Goal: Information Seeking & Learning: Learn about a topic

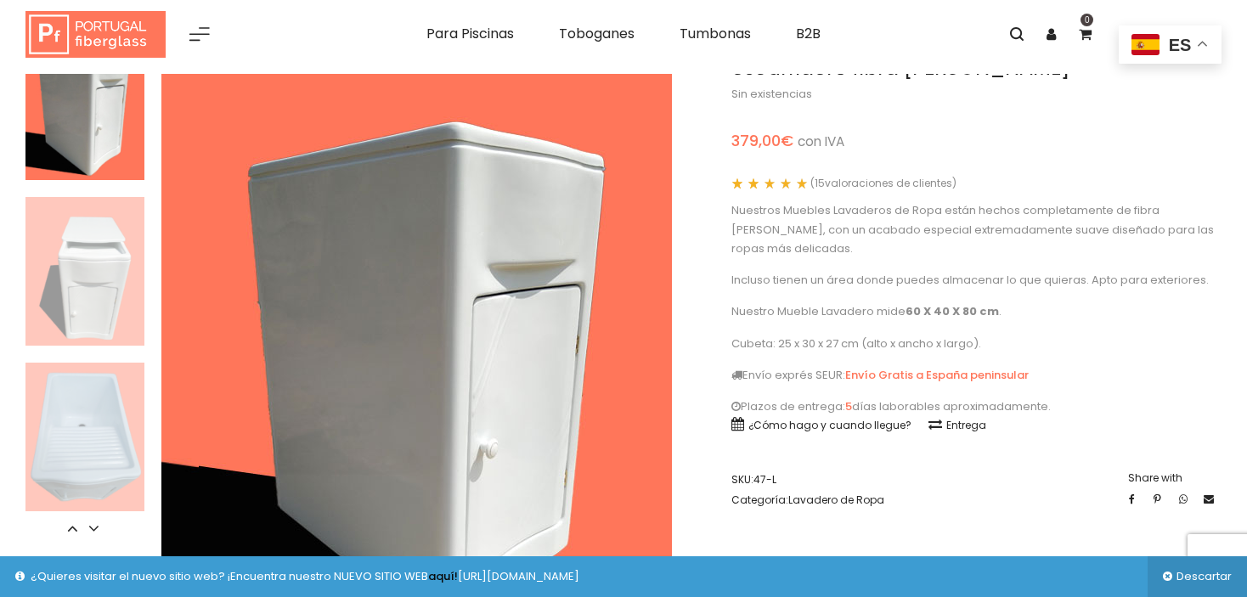
scroll to position [85, 0]
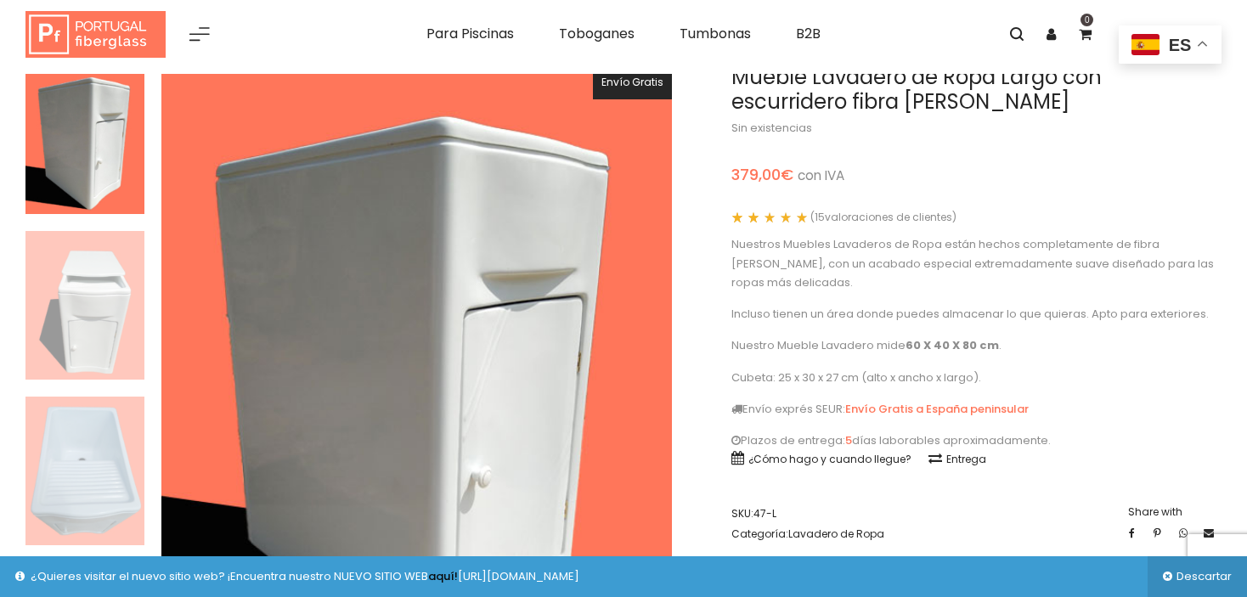
click at [85, 439] on img at bounding box center [84, 471] width 119 height 149
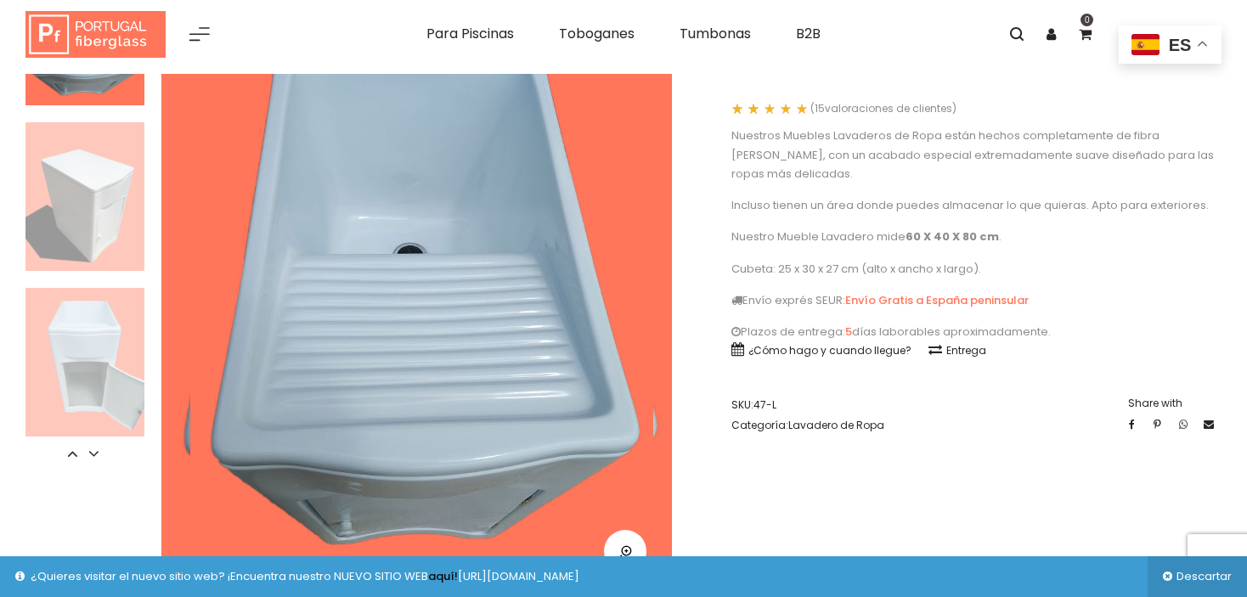
scroll to position [170, 0]
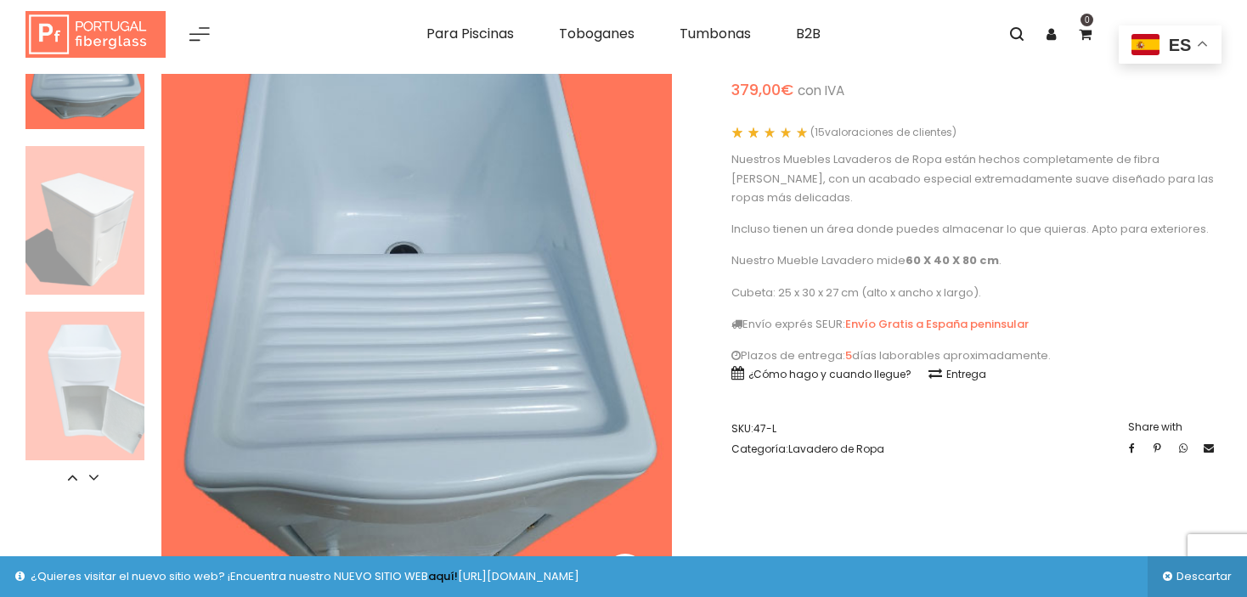
click at [96, 234] on img at bounding box center [84, 220] width 119 height 149
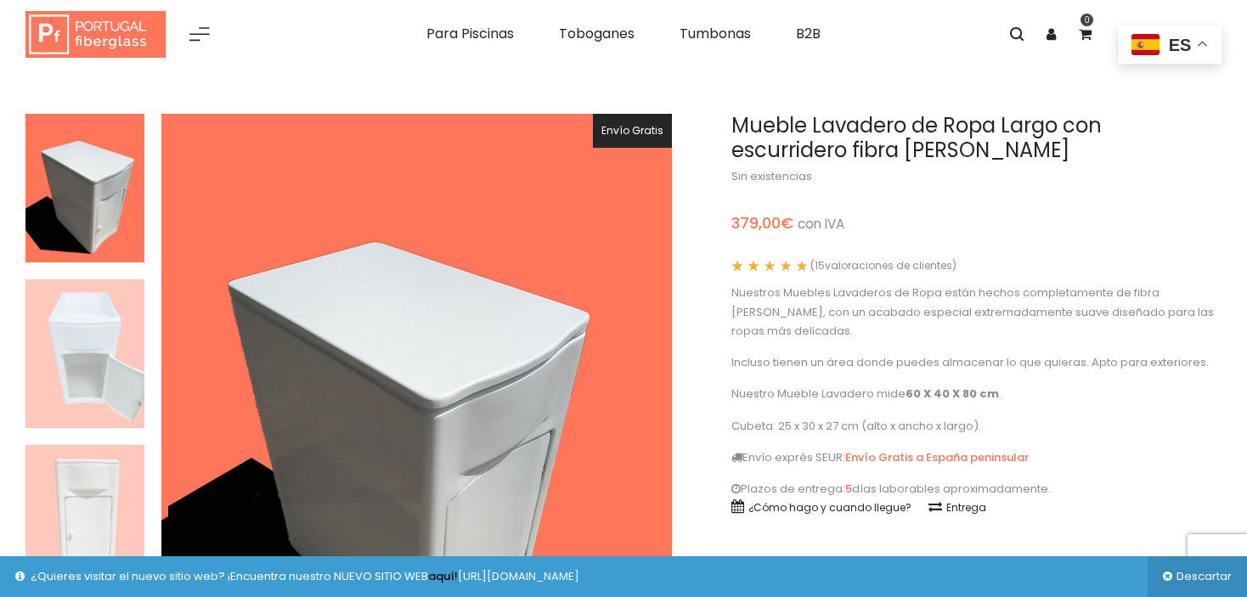
scroll to position [0, 0]
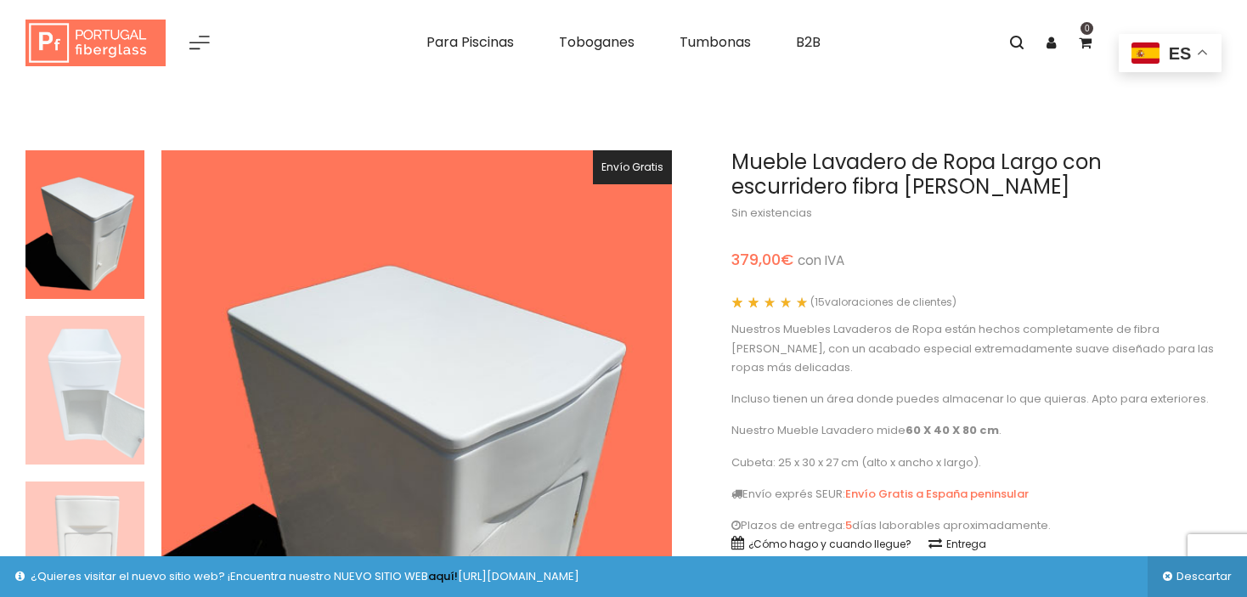
click at [123, 209] on img at bounding box center [84, 224] width 119 height 149
click at [103, 446] on img at bounding box center [84, 390] width 119 height 149
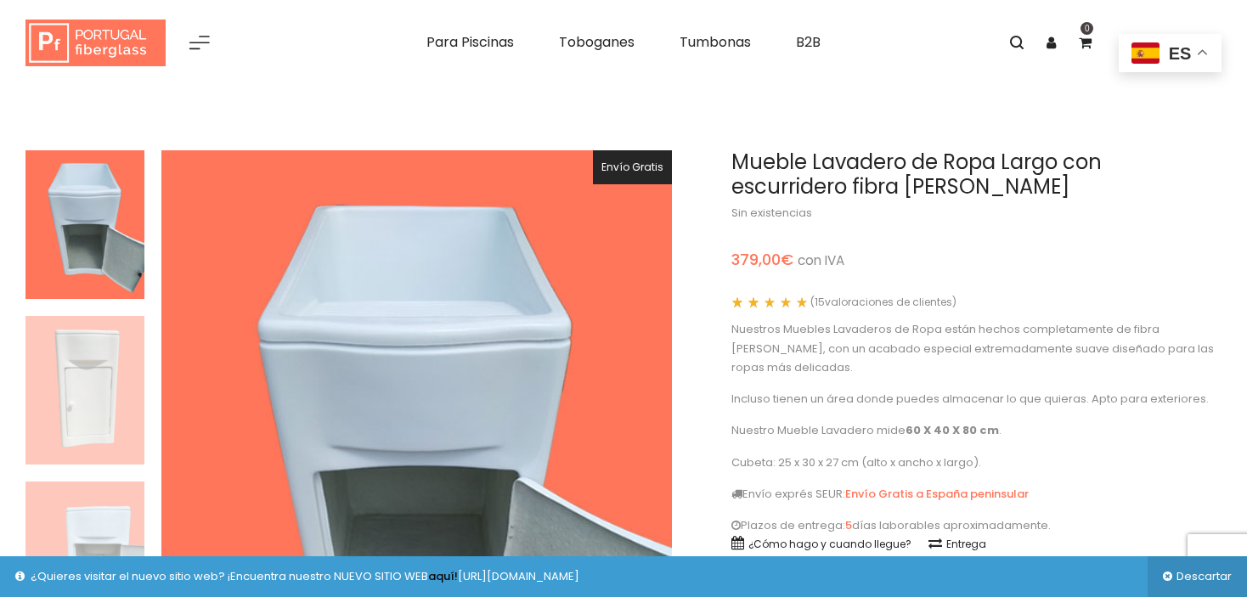
click at [108, 503] on img at bounding box center [84, 556] width 119 height 149
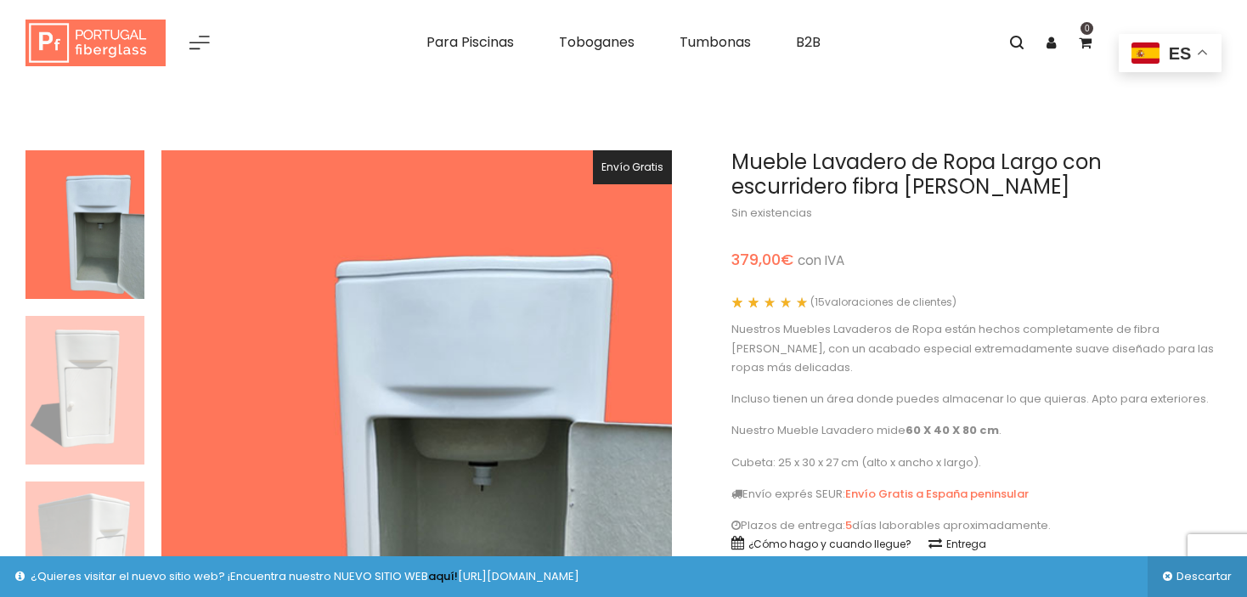
click at [97, 355] on img at bounding box center [84, 390] width 119 height 149
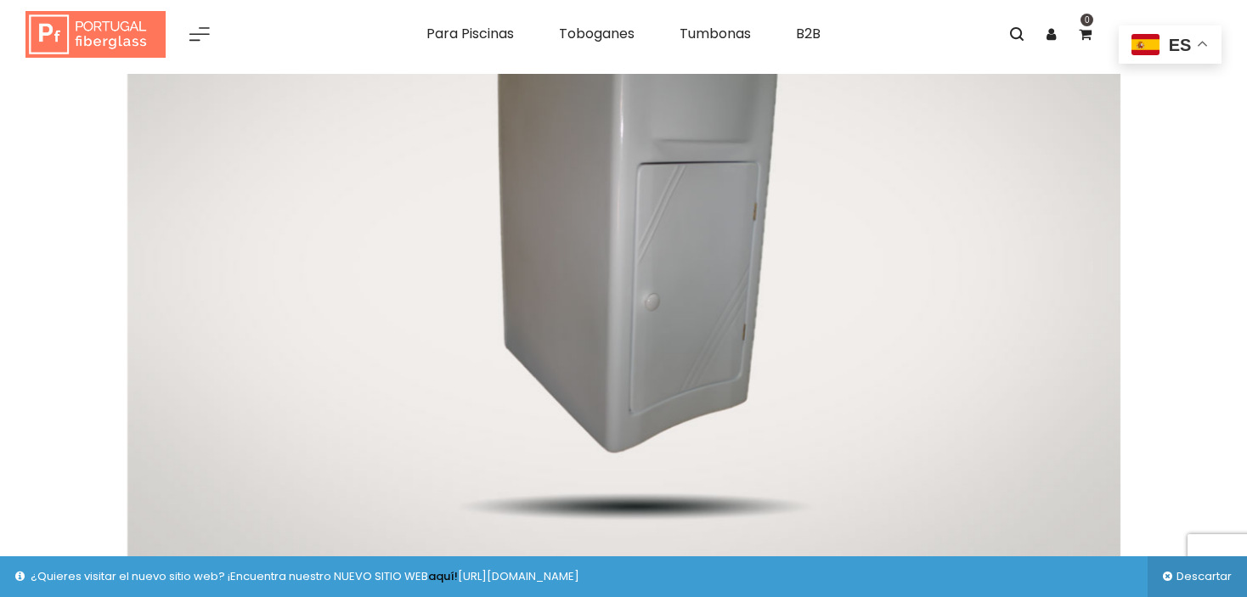
scroll to position [935, 0]
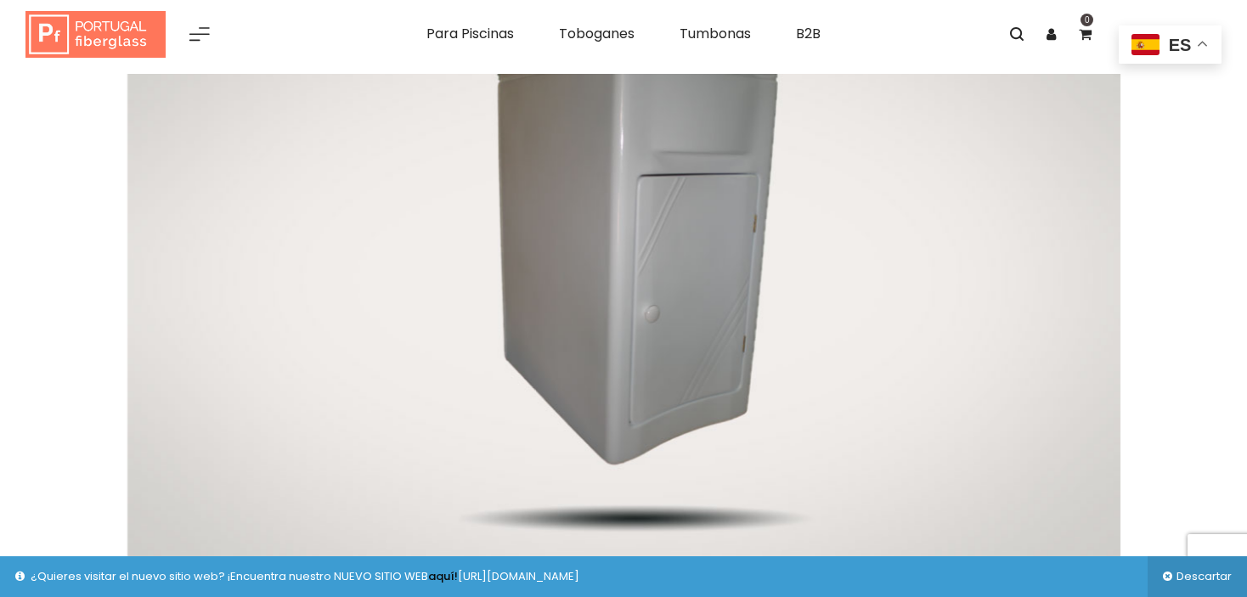
click at [1115, 282] on img at bounding box center [623, 299] width 993 height 662
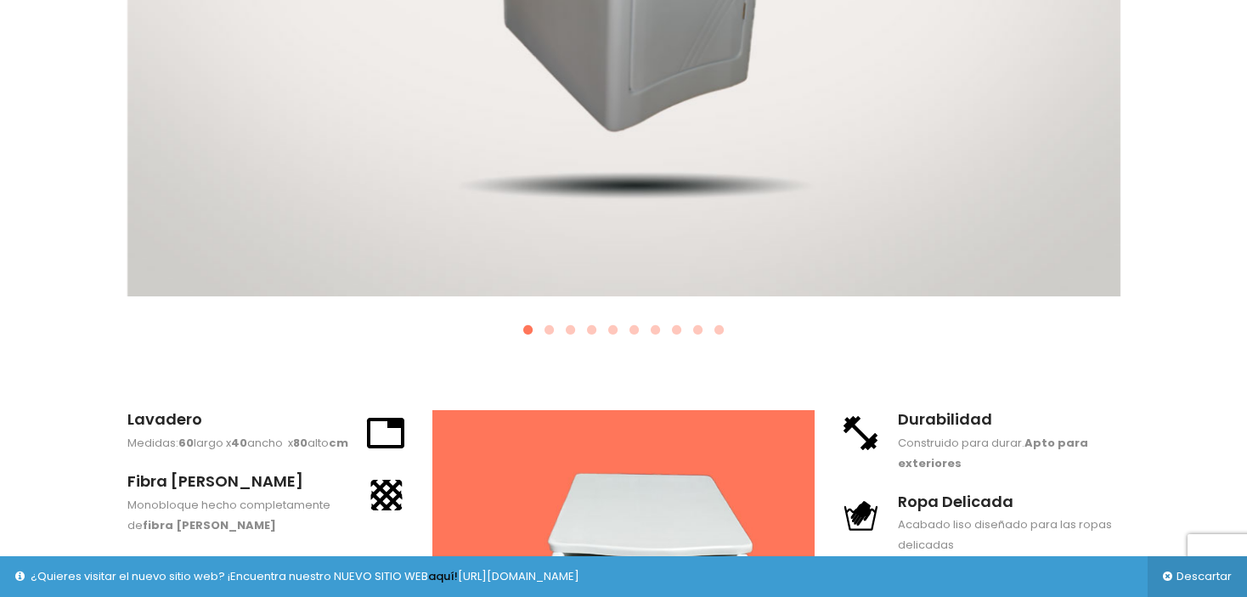
scroll to position [1274, 0]
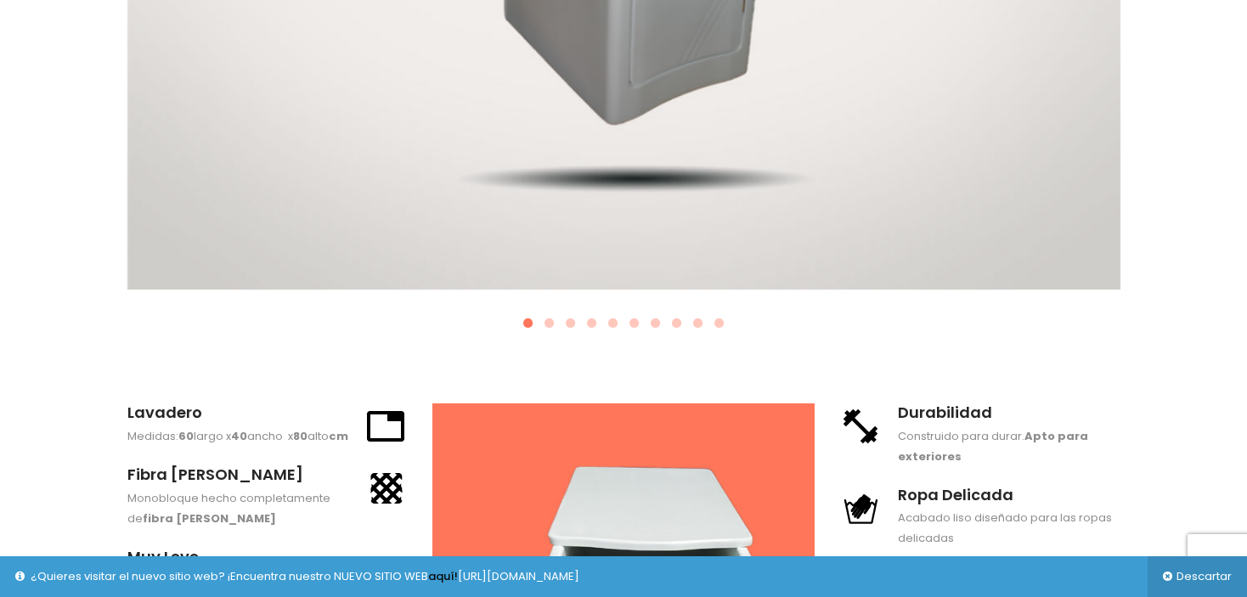
click at [597, 326] on span at bounding box center [591, 324] width 13 height 13
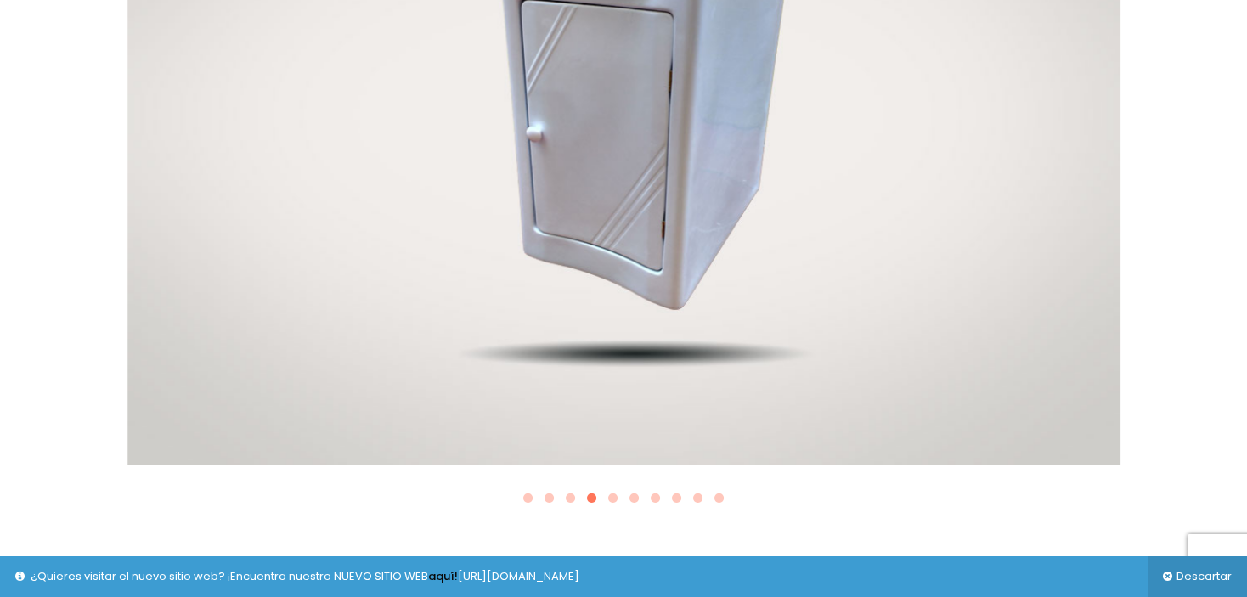
scroll to position [1104, 0]
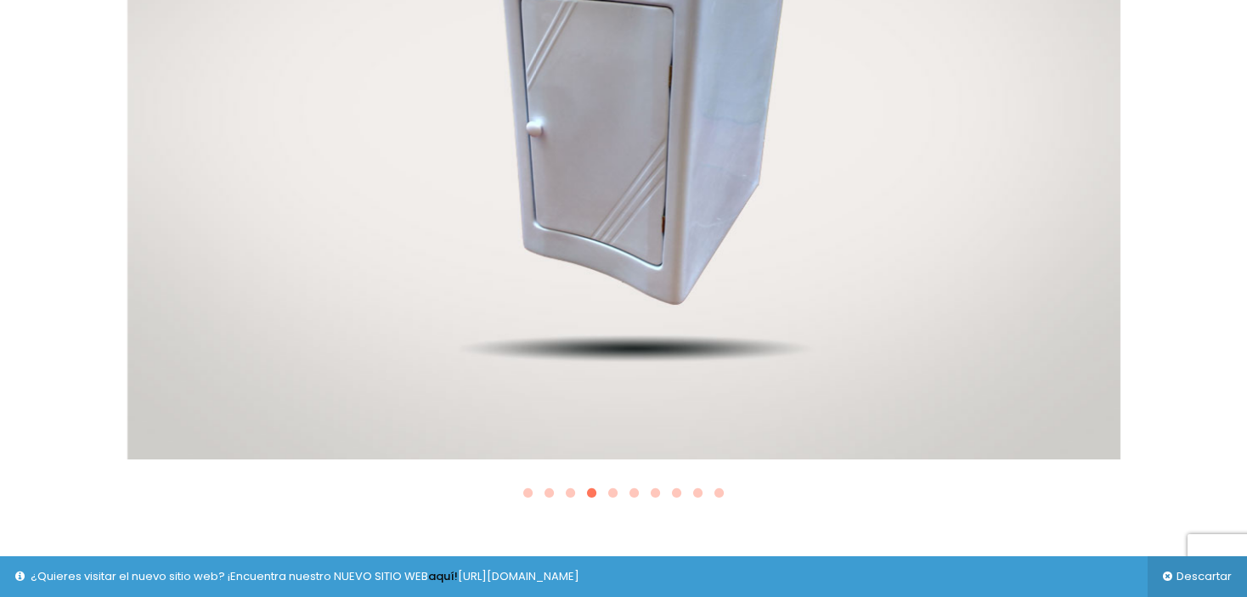
click at [628, 496] on span at bounding box center [634, 494] width 13 height 13
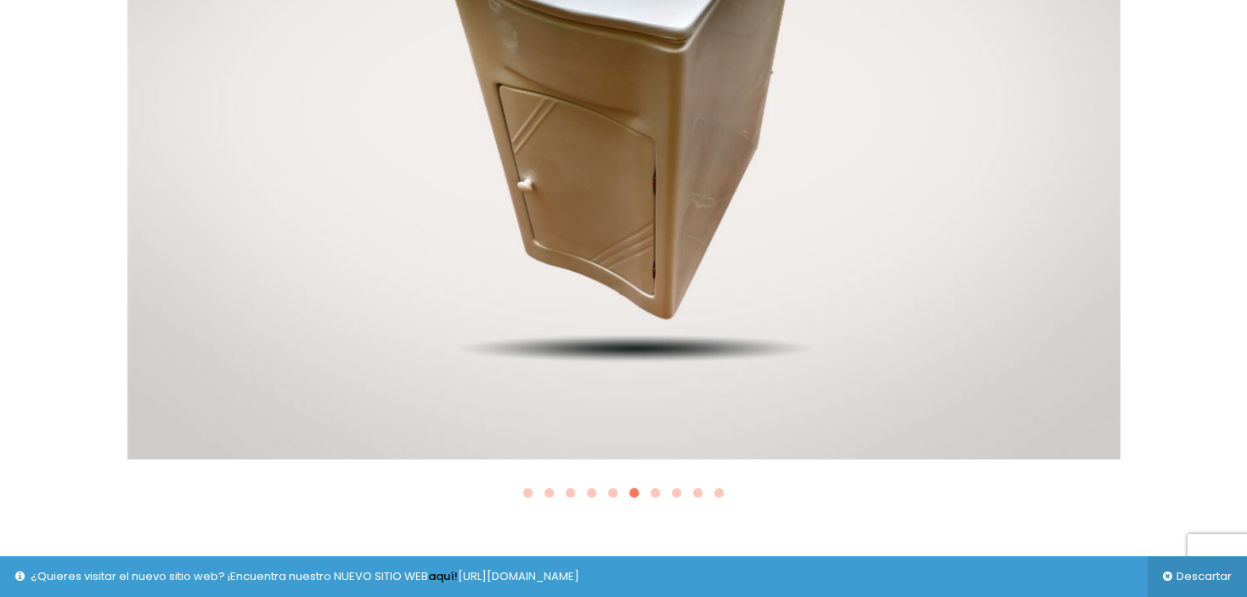
click at [655, 494] on icon at bounding box center [655, 493] width 9 height 11
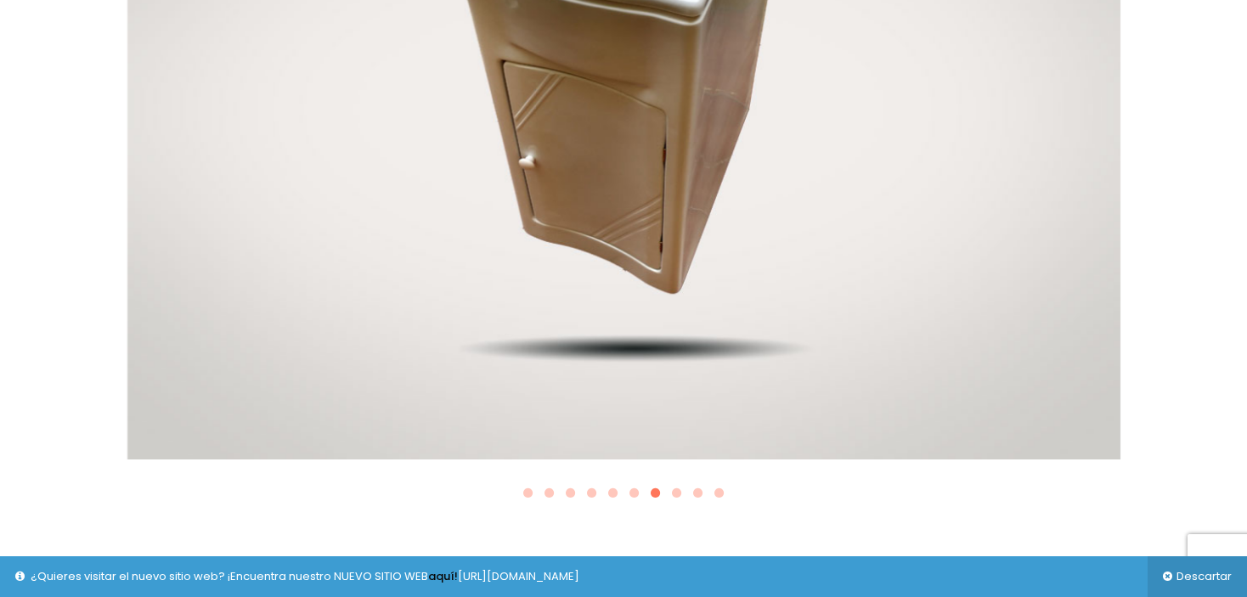
click at [715, 490] on icon at bounding box center [719, 493] width 9 height 11
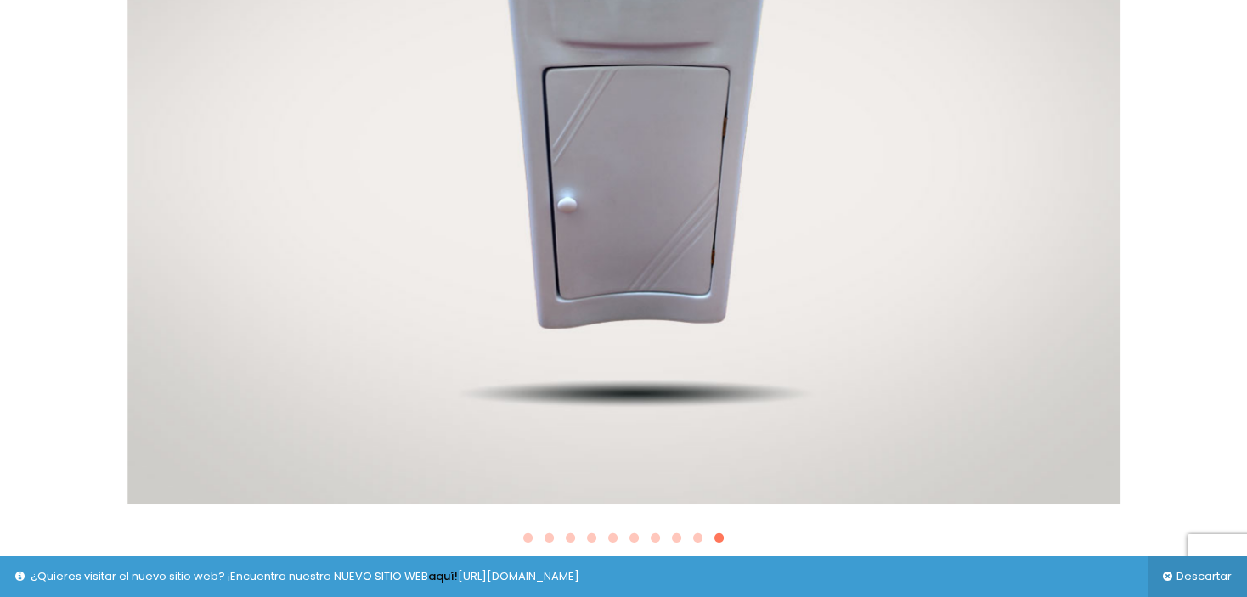
scroll to position [1189, 0]
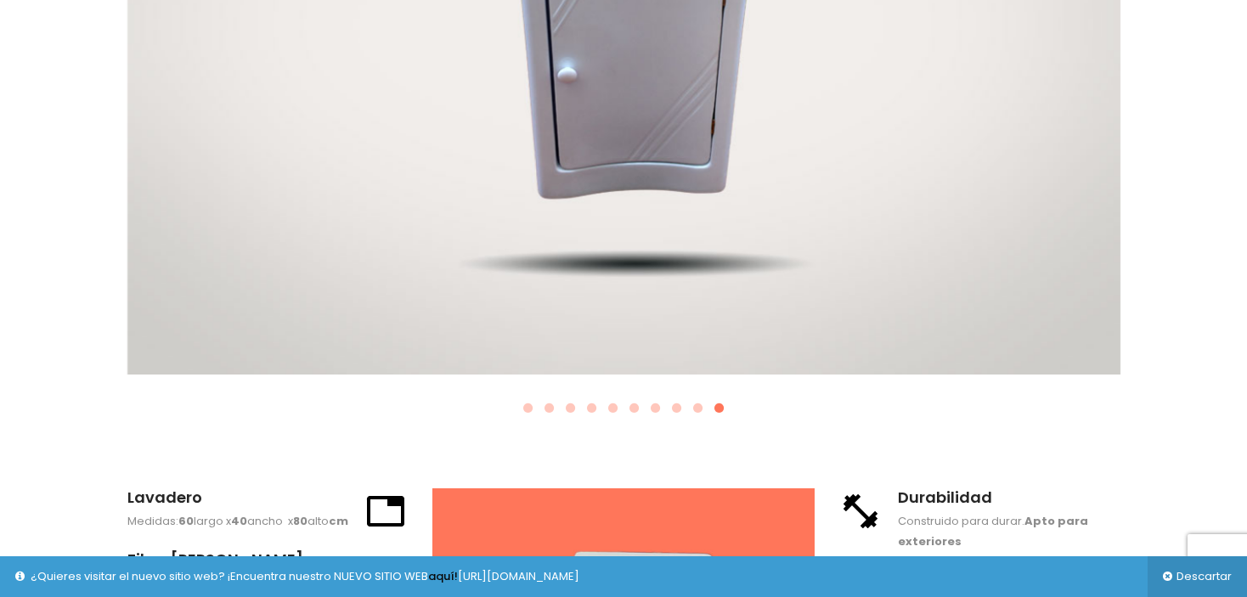
click at [526, 410] on icon at bounding box center [527, 408] width 9 height 11
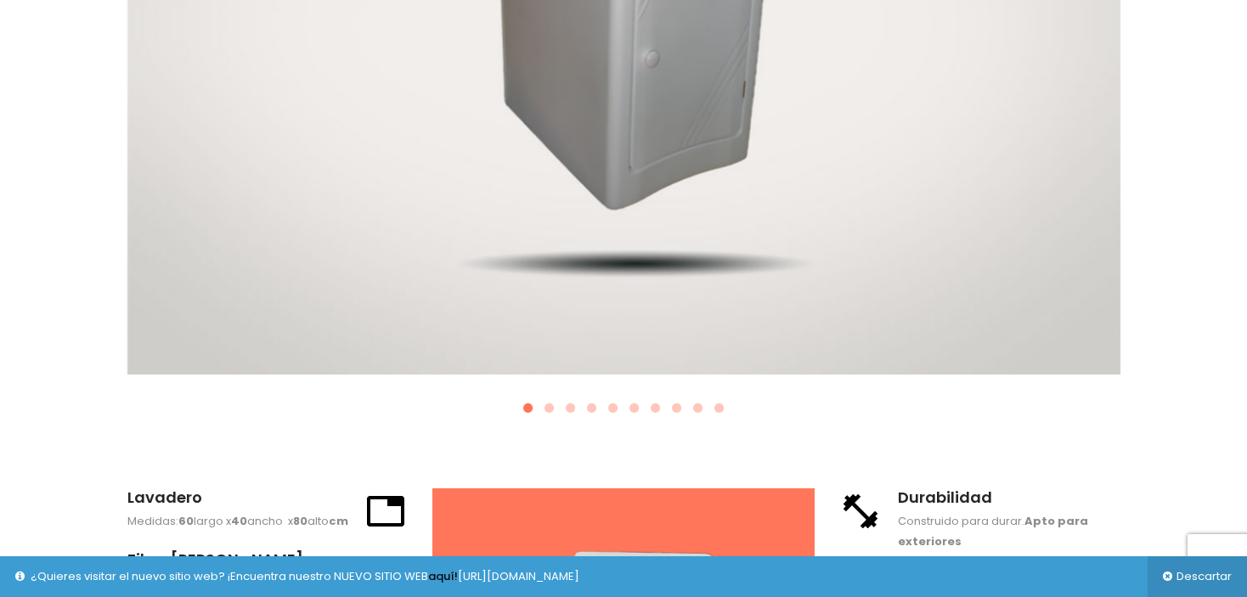
click at [547, 411] on icon at bounding box center [549, 408] width 9 height 11
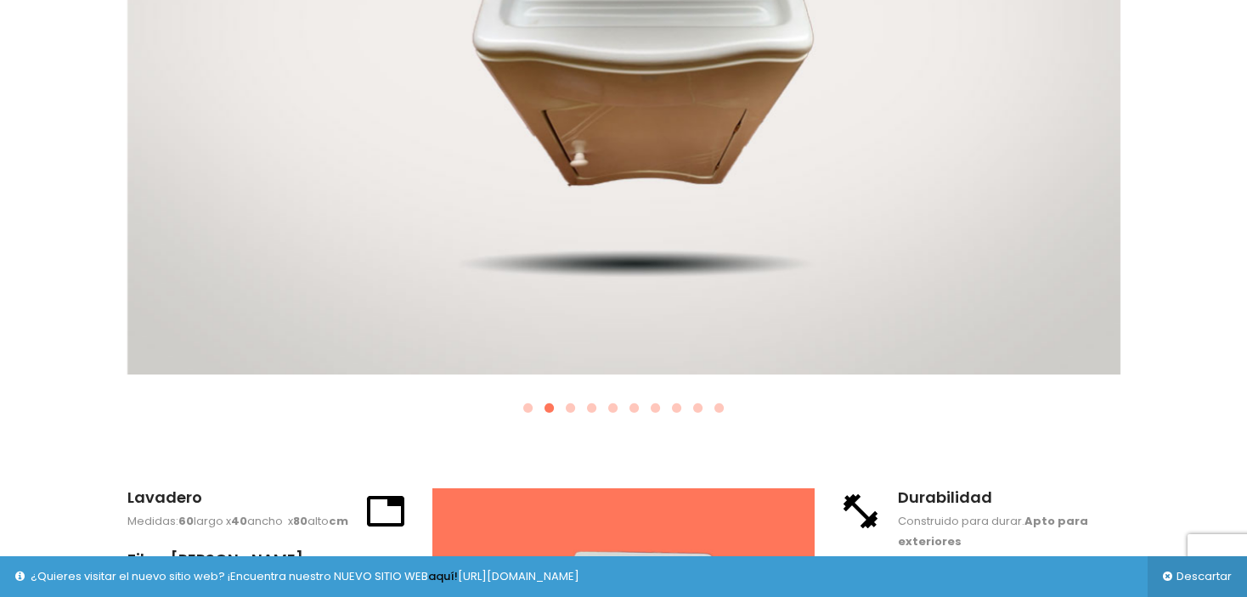
click at [567, 411] on icon at bounding box center [570, 408] width 9 height 11
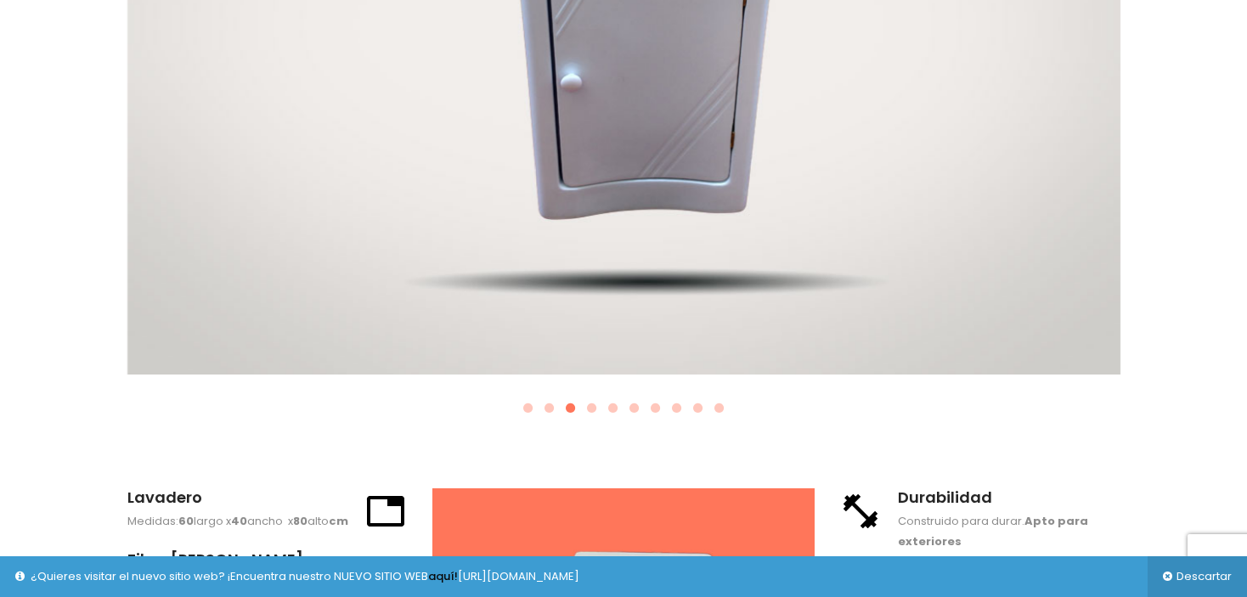
click at [595, 411] on icon at bounding box center [591, 408] width 9 height 11
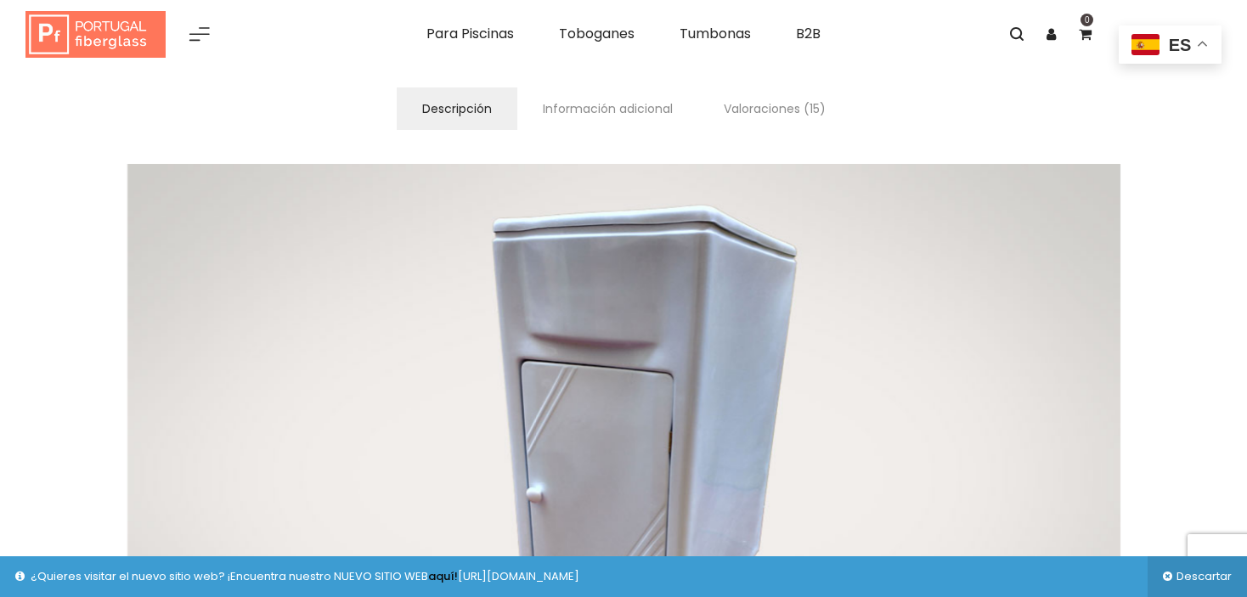
scroll to position [680, 0]
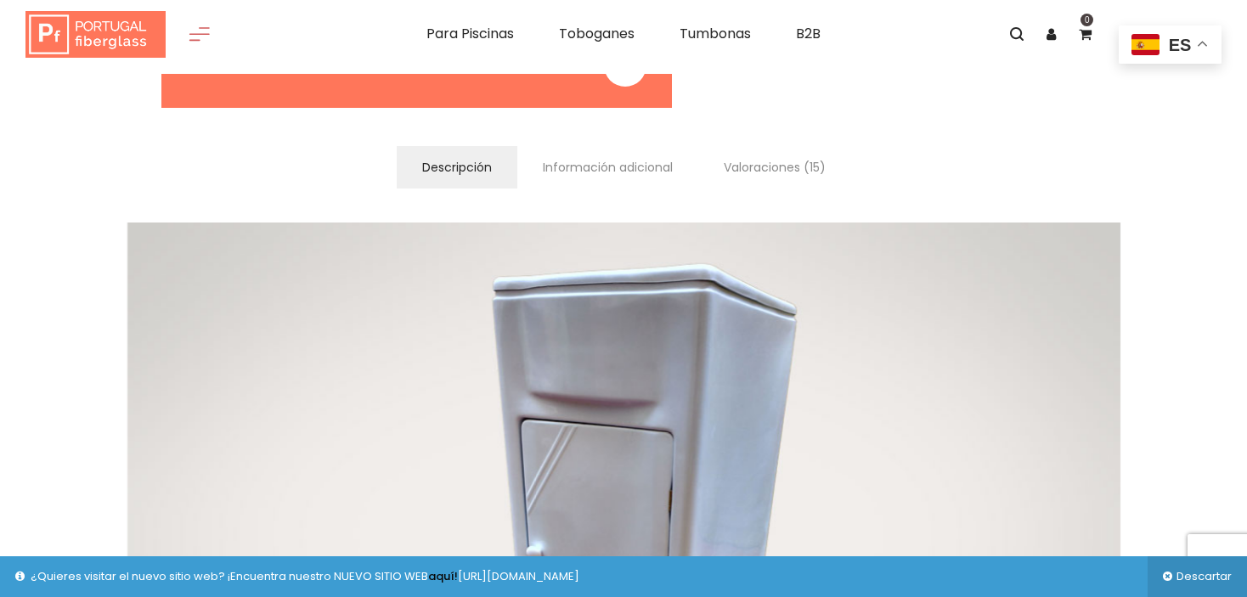
click at [210, 37] on icon at bounding box center [200, 34] width 34 height 34
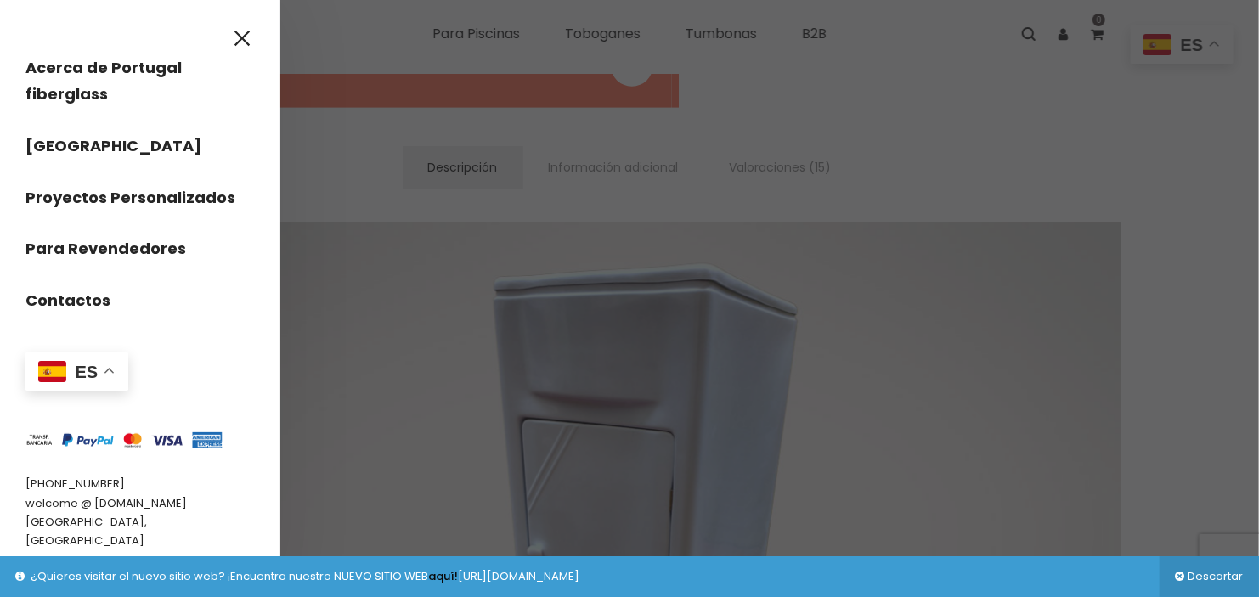
click at [342, 229] on div at bounding box center [629, 298] width 1259 height 597
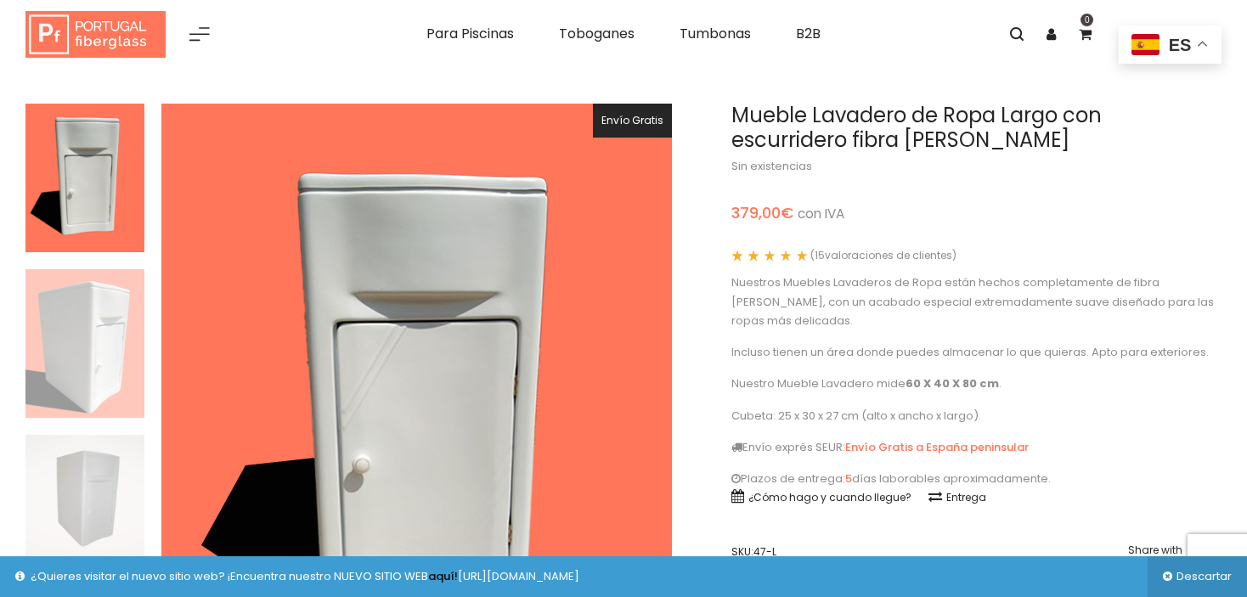
scroll to position [0, 0]
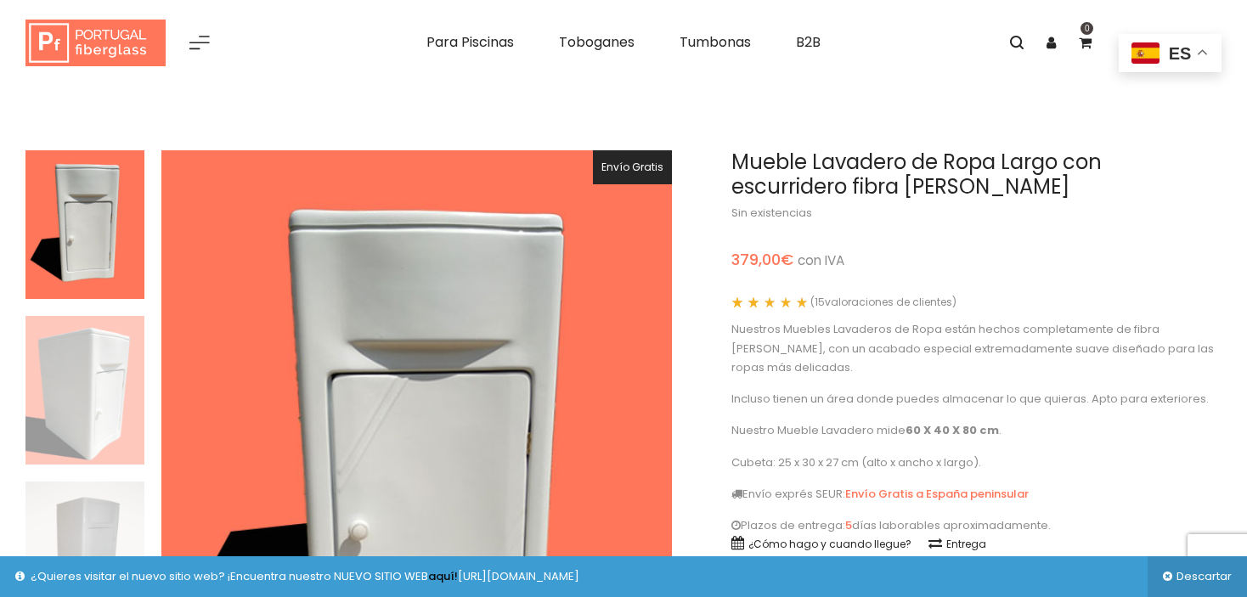
click at [70, 370] on img at bounding box center [84, 390] width 119 height 149
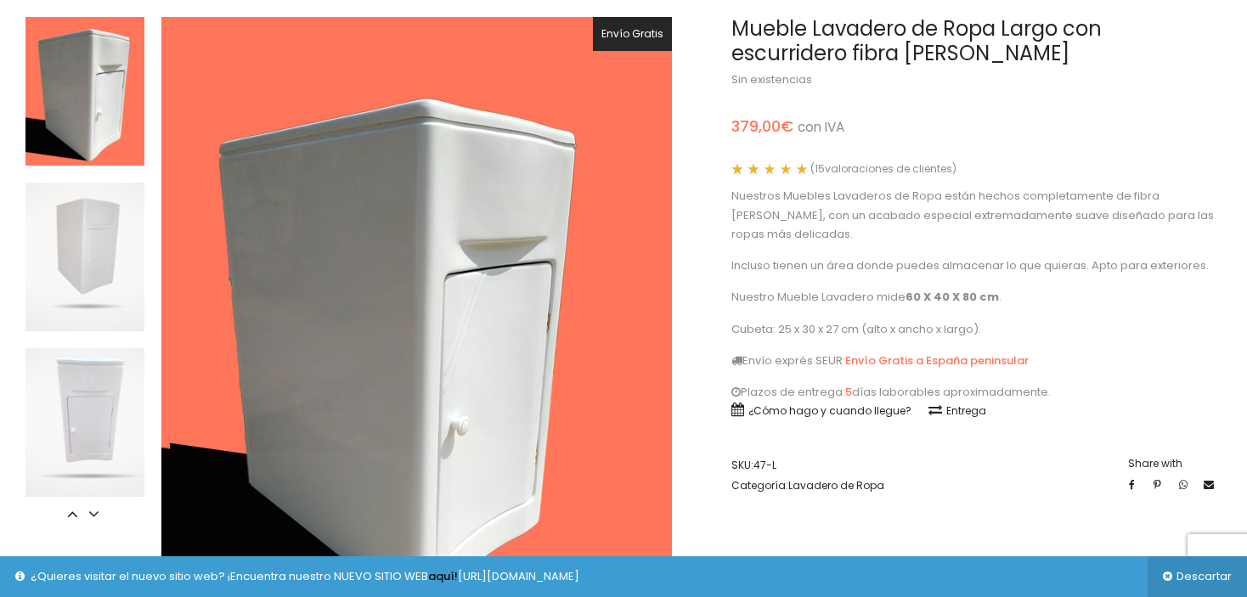
scroll to position [170, 0]
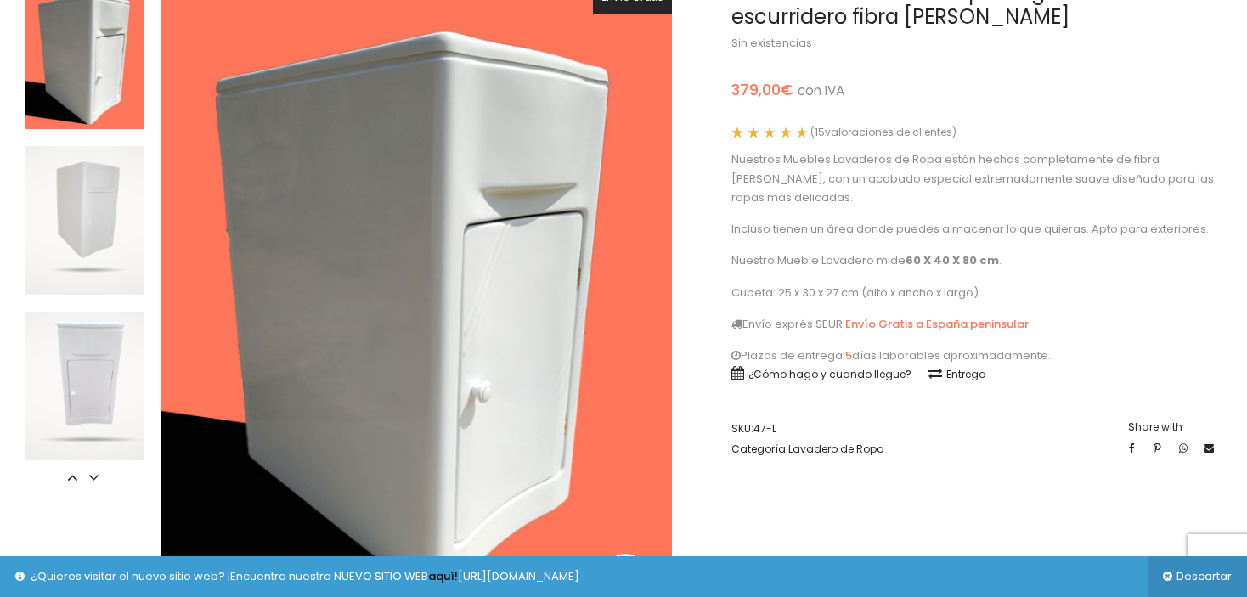
click at [120, 353] on img at bounding box center [84, 386] width 119 height 149
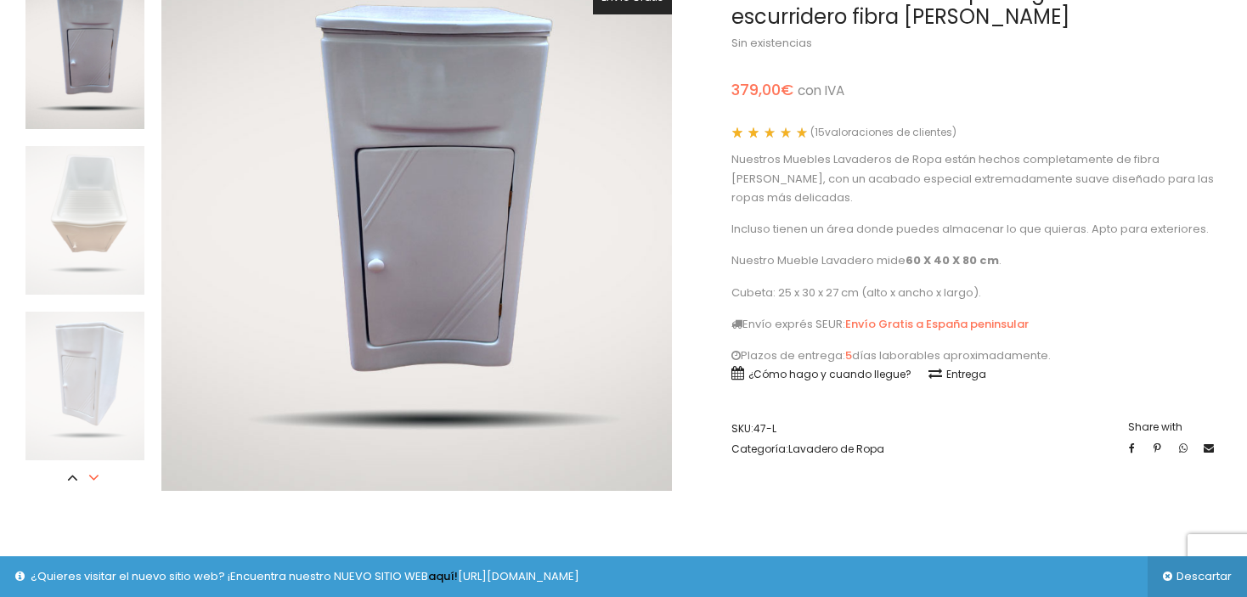
click at [91, 477] on icon at bounding box center [93, 477] width 17 height 17
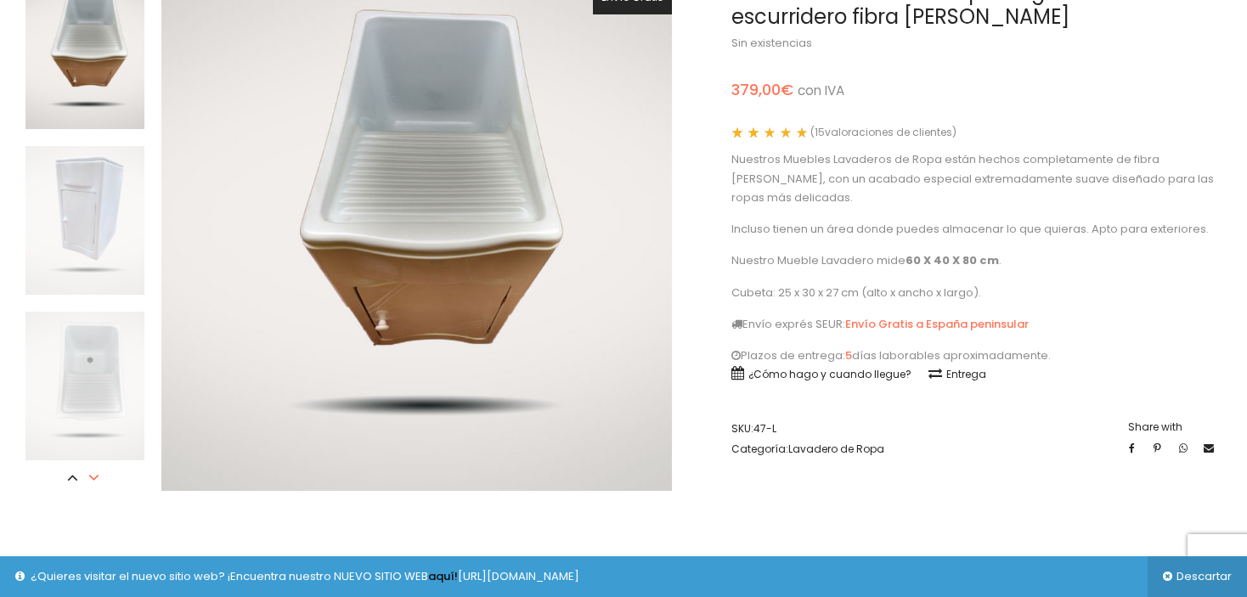
click at [91, 477] on icon at bounding box center [93, 477] width 17 height 17
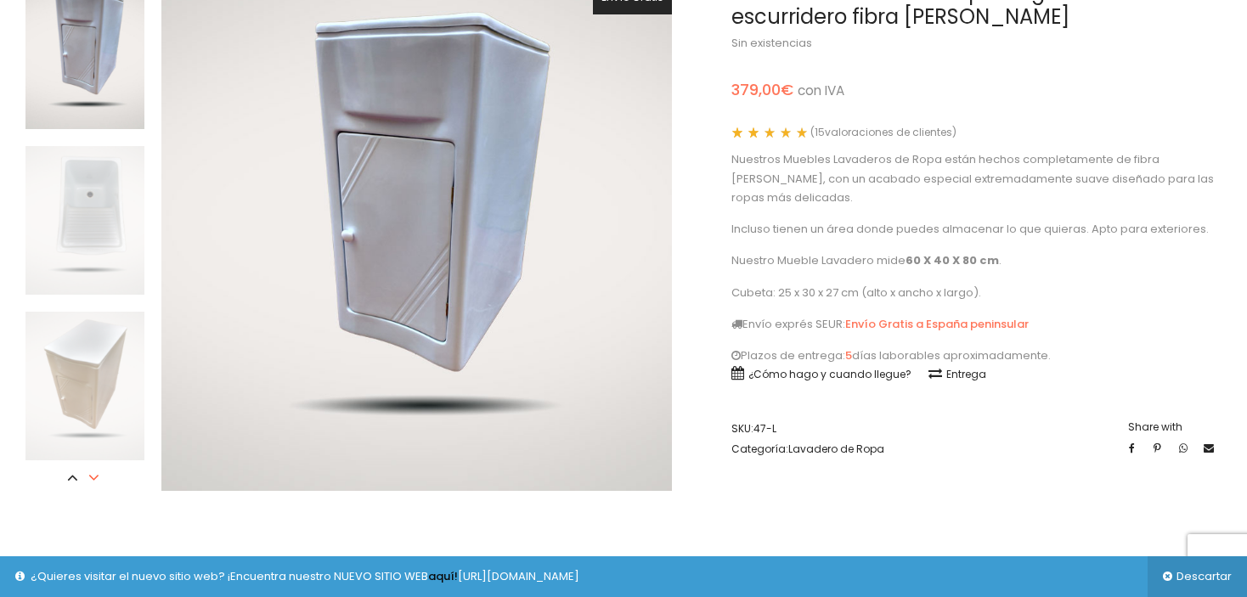
click at [91, 477] on icon at bounding box center [93, 477] width 17 height 17
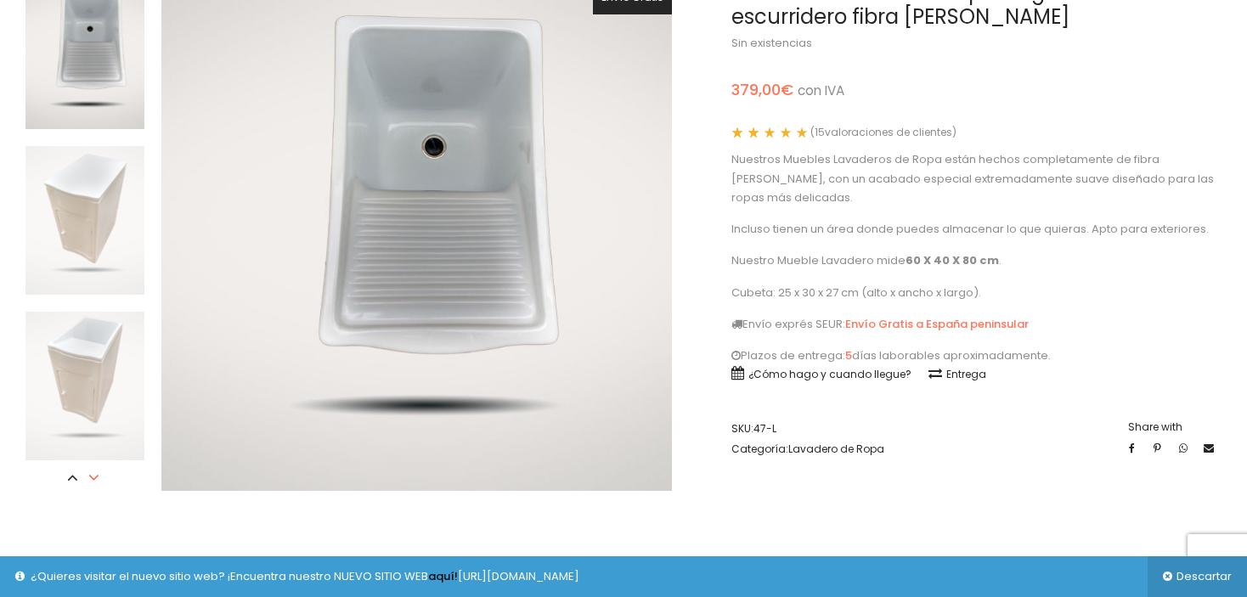
click at [91, 477] on icon at bounding box center [93, 477] width 17 height 17
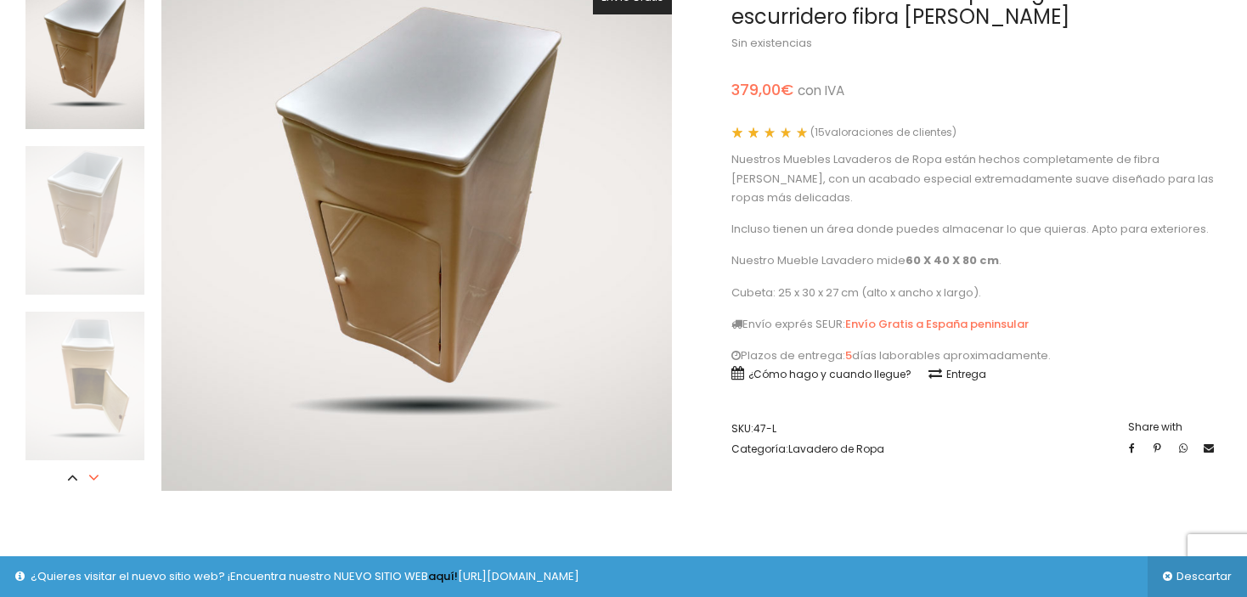
click at [91, 477] on icon at bounding box center [93, 477] width 17 height 17
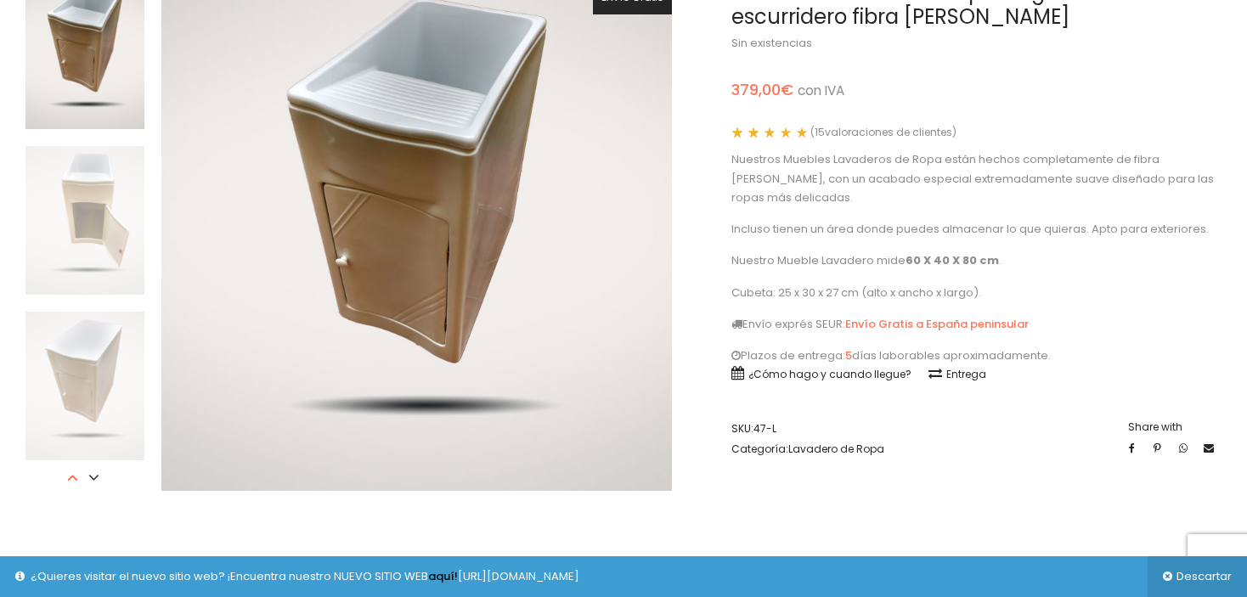
click at [75, 478] on icon at bounding box center [72, 477] width 17 height 17
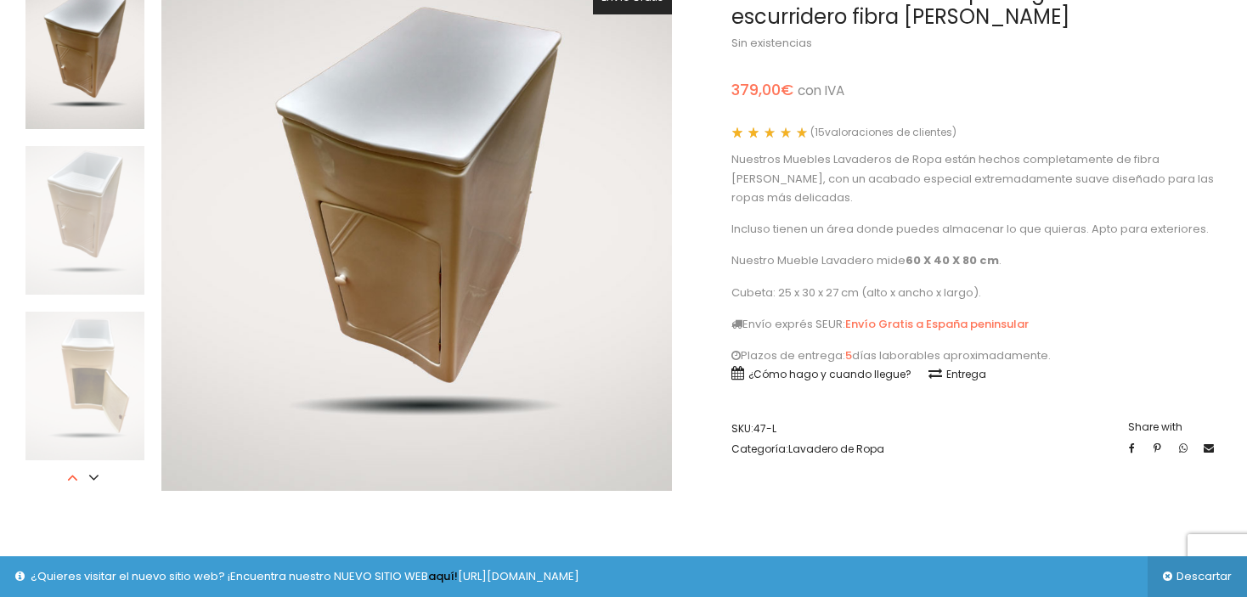
click at [75, 478] on icon at bounding box center [72, 477] width 17 height 17
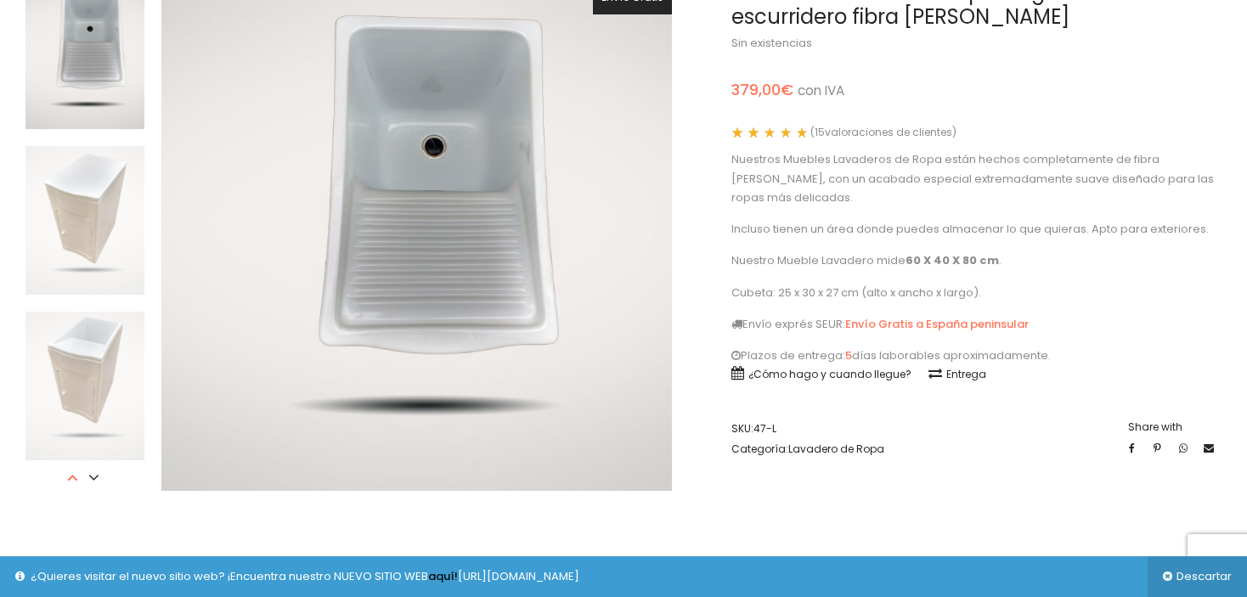
click at [75, 478] on icon at bounding box center [72, 477] width 17 height 17
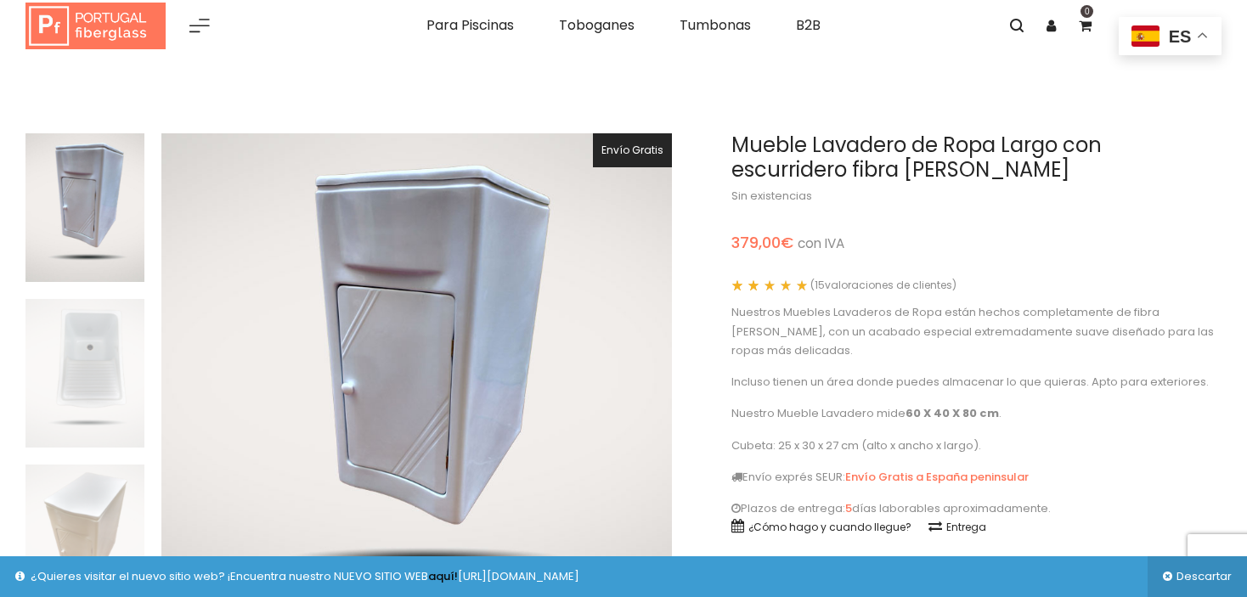
scroll to position [0, 0]
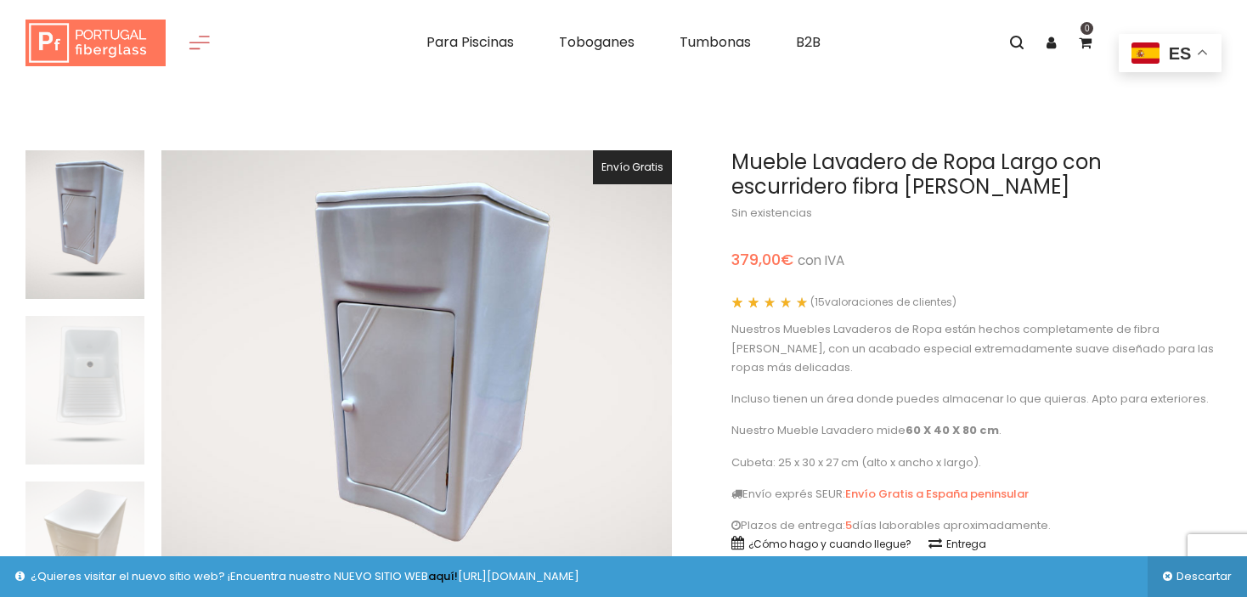
click at [207, 44] on icon at bounding box center [200, 42] width 34 height 34
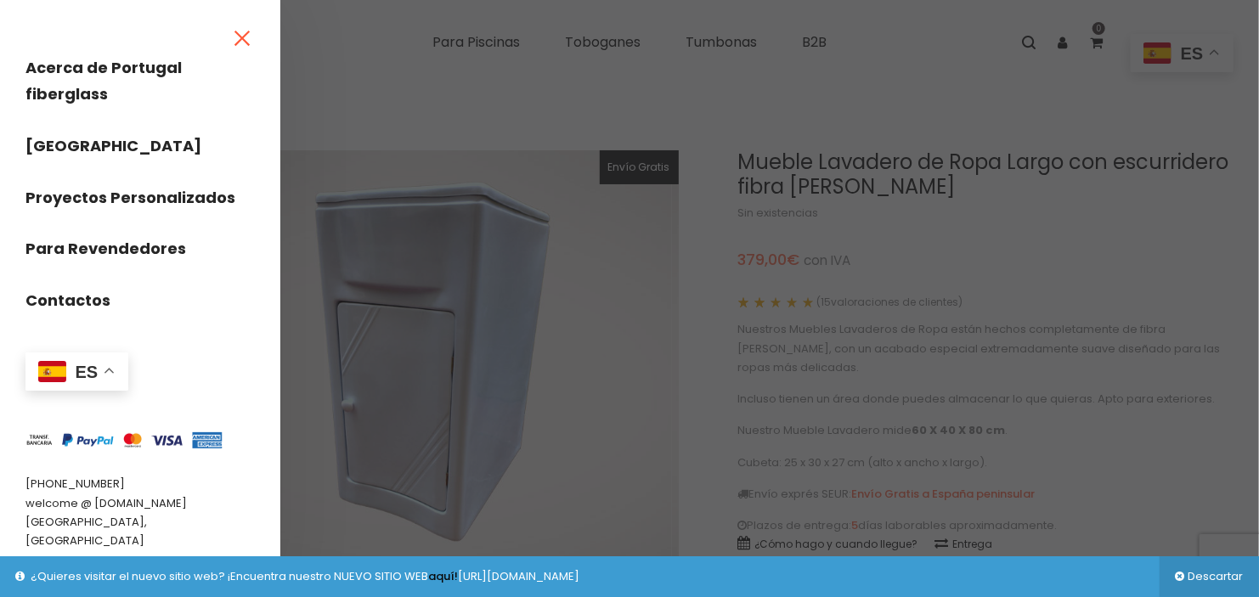
click at [239, 42] on icon at bounding box center [242, 38] width 42 height 42
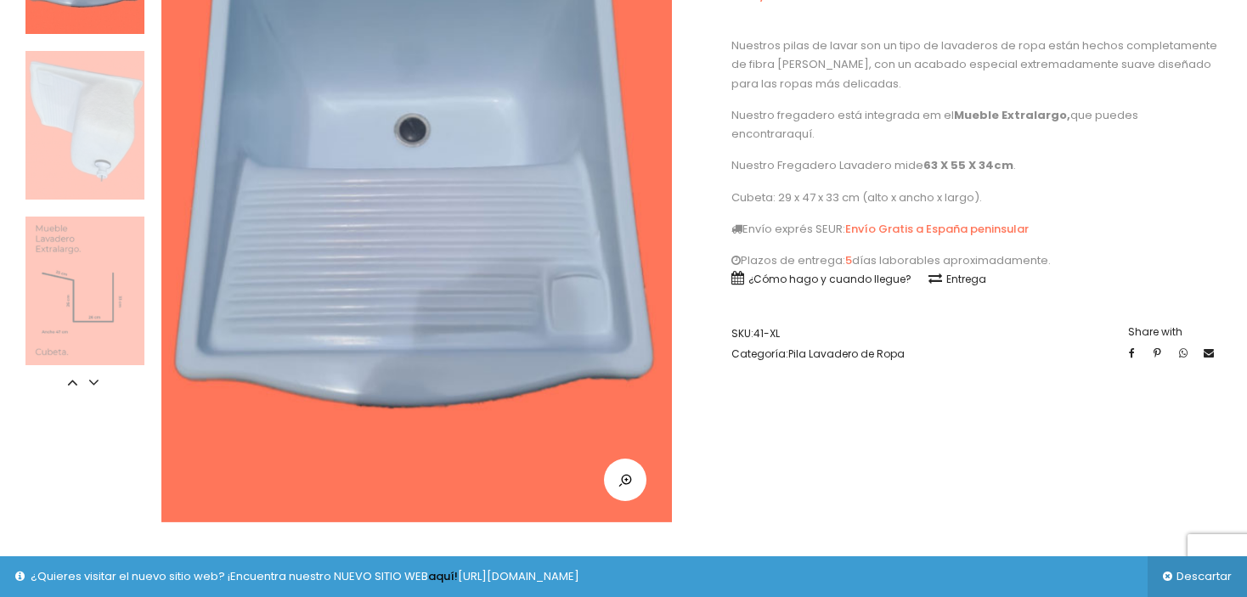
scroll to position [340, 0]
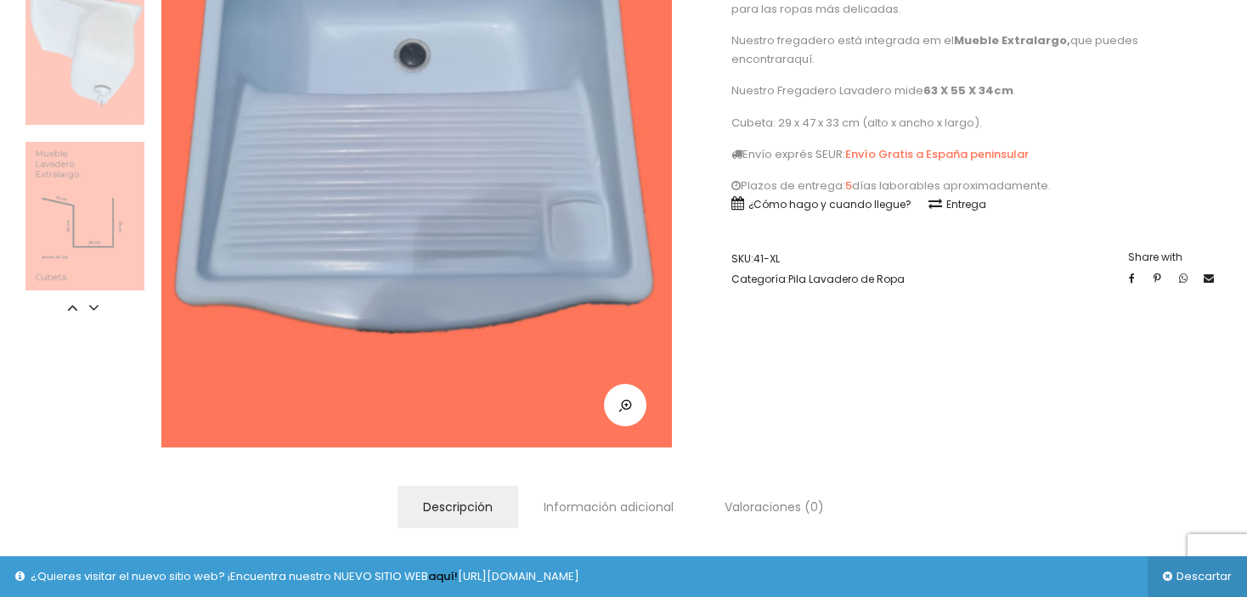
click at [77, 203] on img at bounding box center [84, 216] width 119 height 149
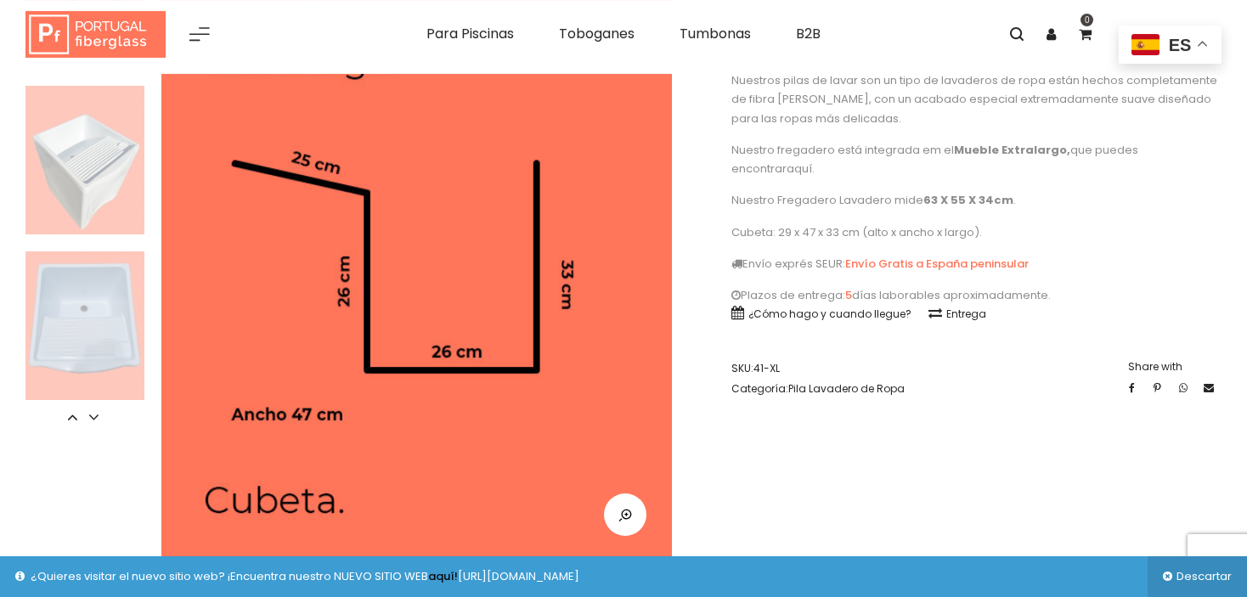
scroll to position [170, 0]
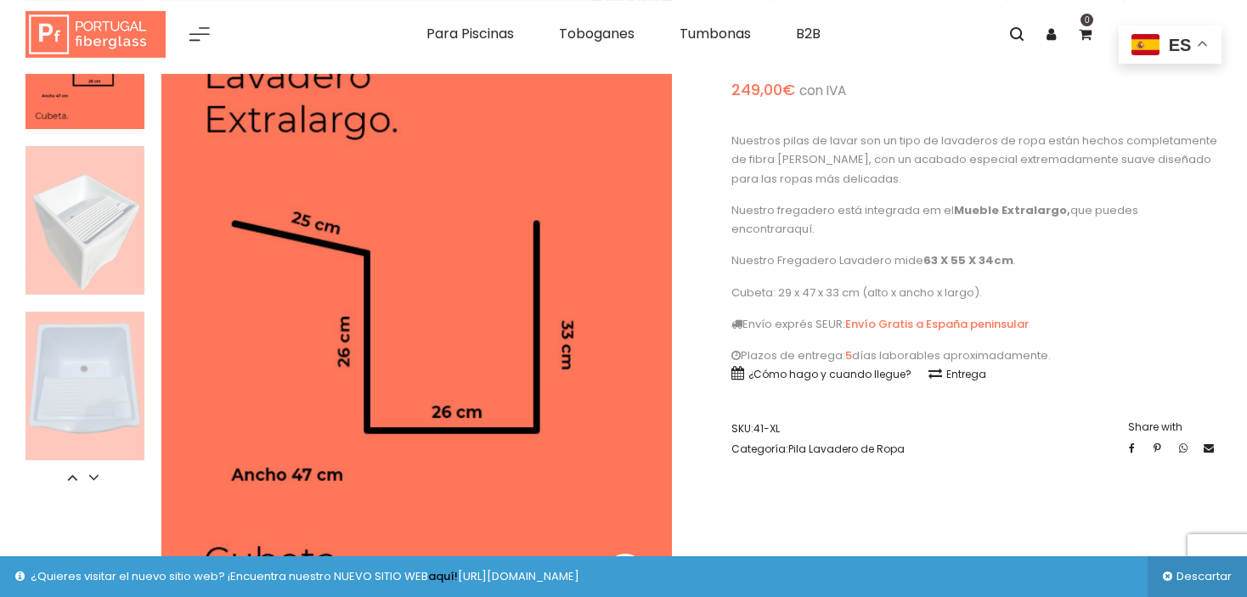
click at [115, 246] on img at bounding box center [84, 220] width 119 height 149
